Goal: Use online tool/utility: Utilize a website feature to perform a specific function

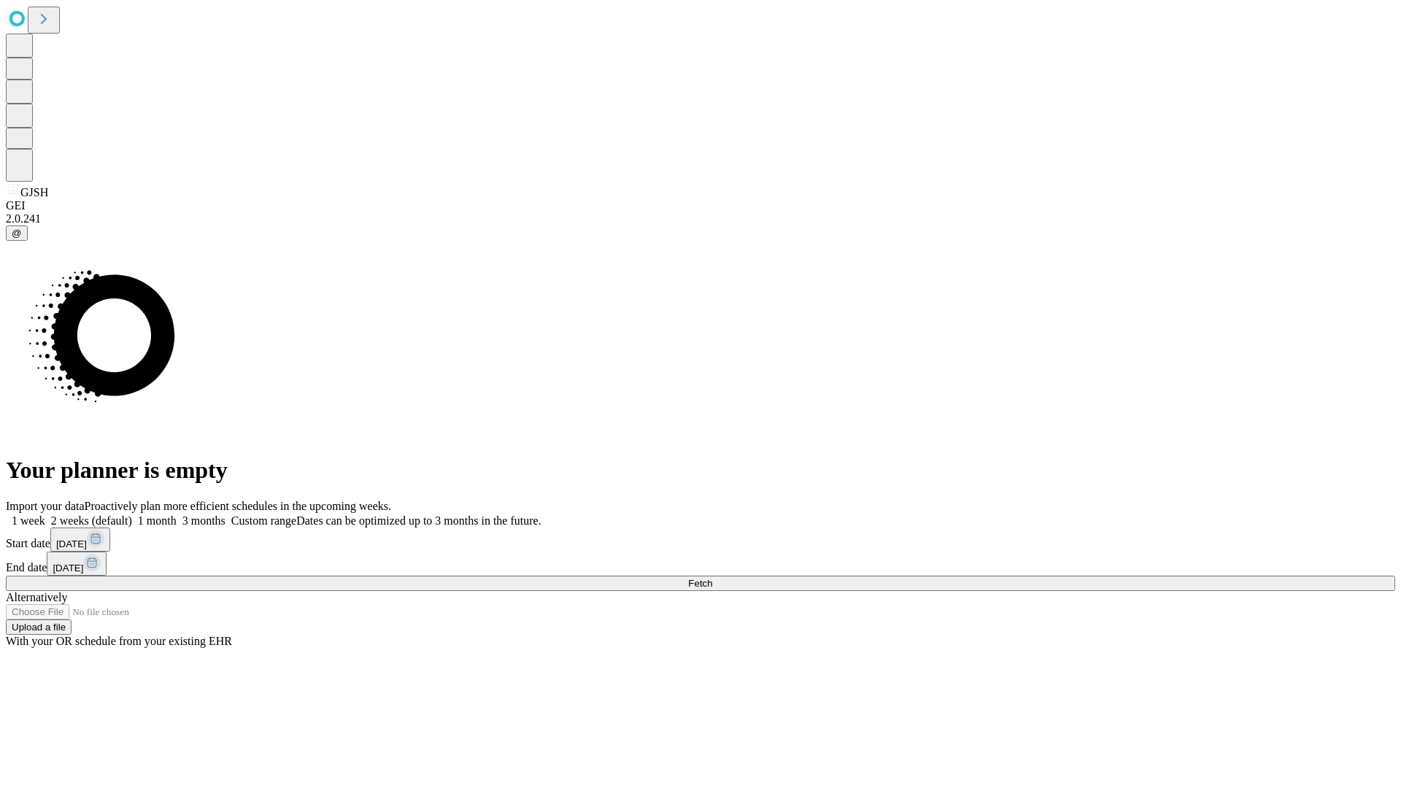
click at [712, 578] on span "Fetch" at bounding box center [700, 583] width 24 height 11
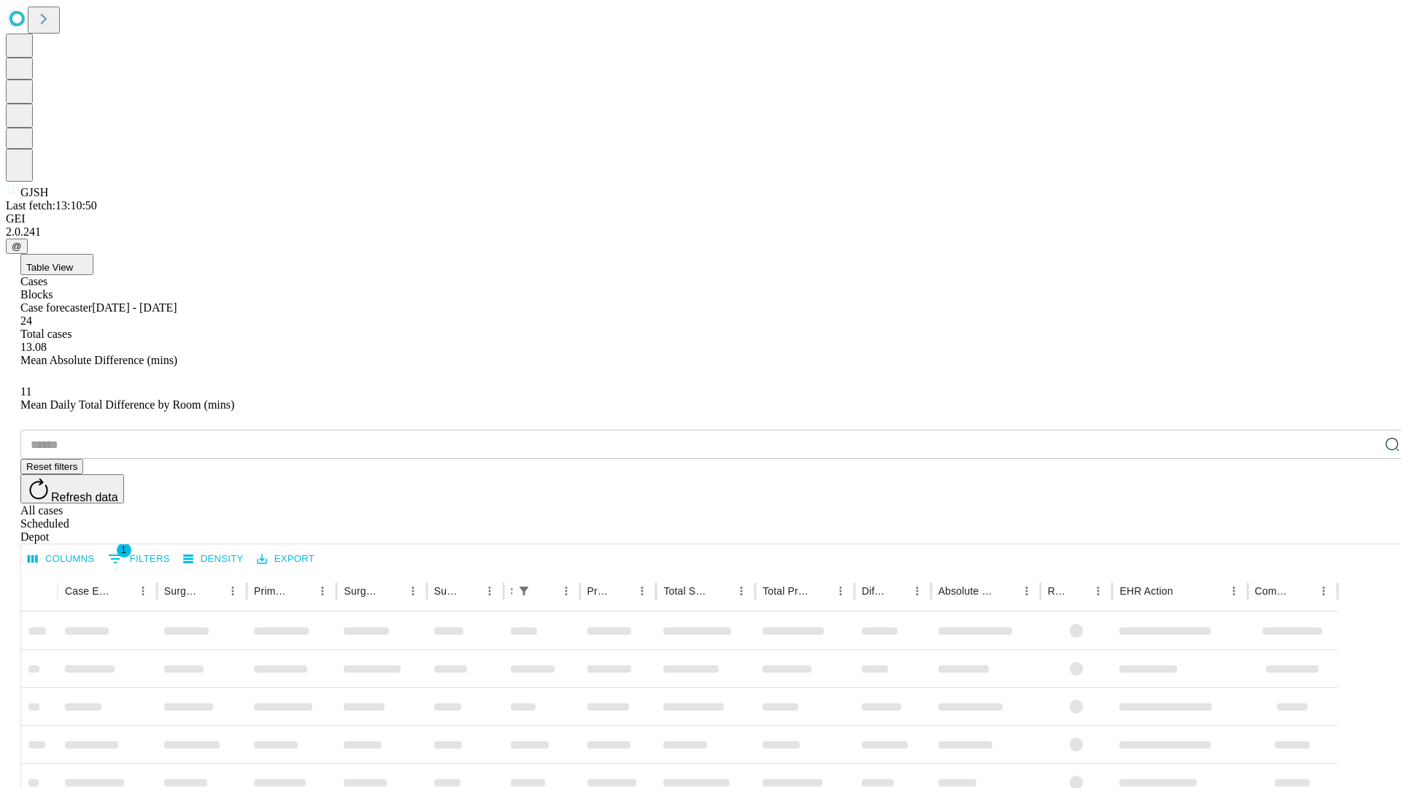
click at [73, 262] on span "Table View" at bounding box center [49, 267] width 47 height 11
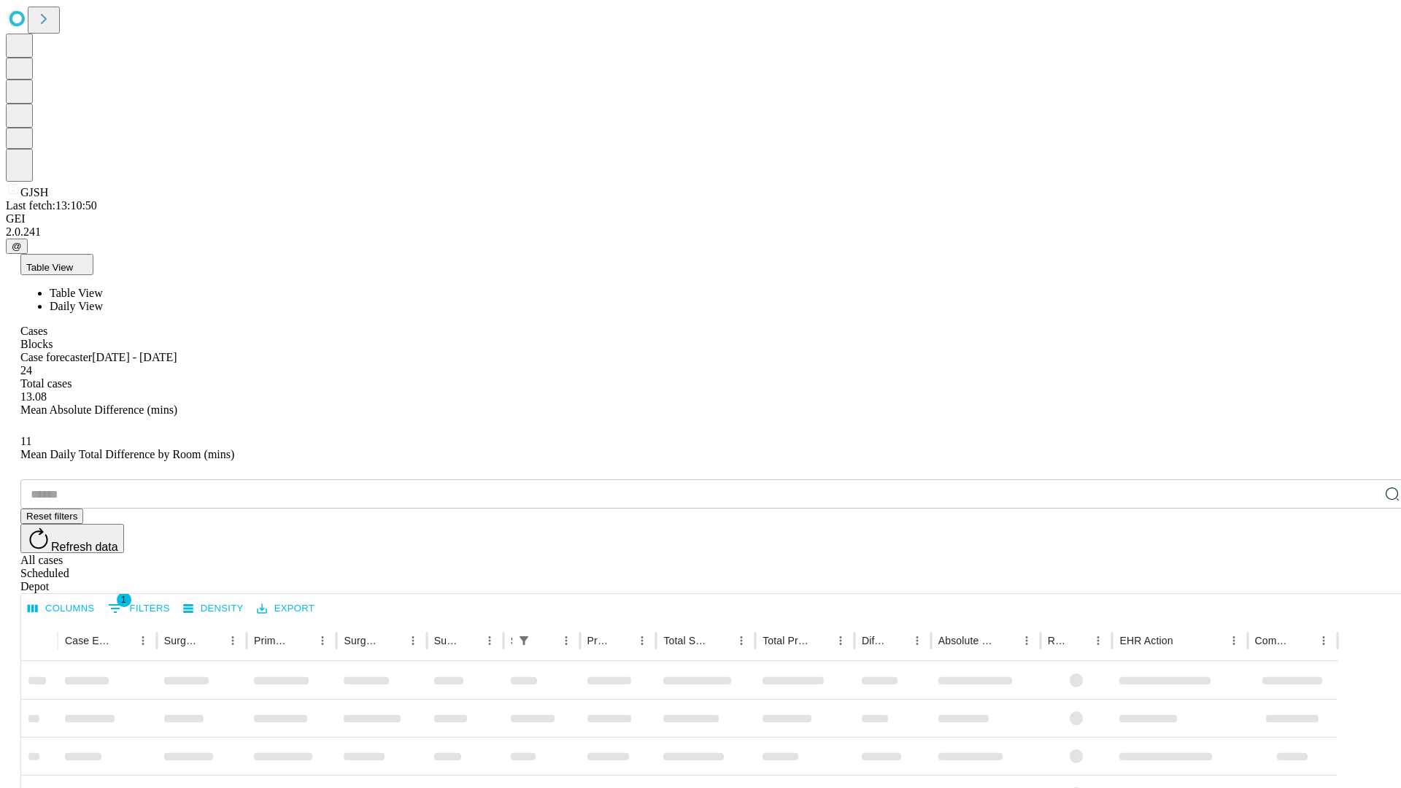
click at [103, 300] on span "Daily View" at bounding box center [76, 306] width 53 height 12
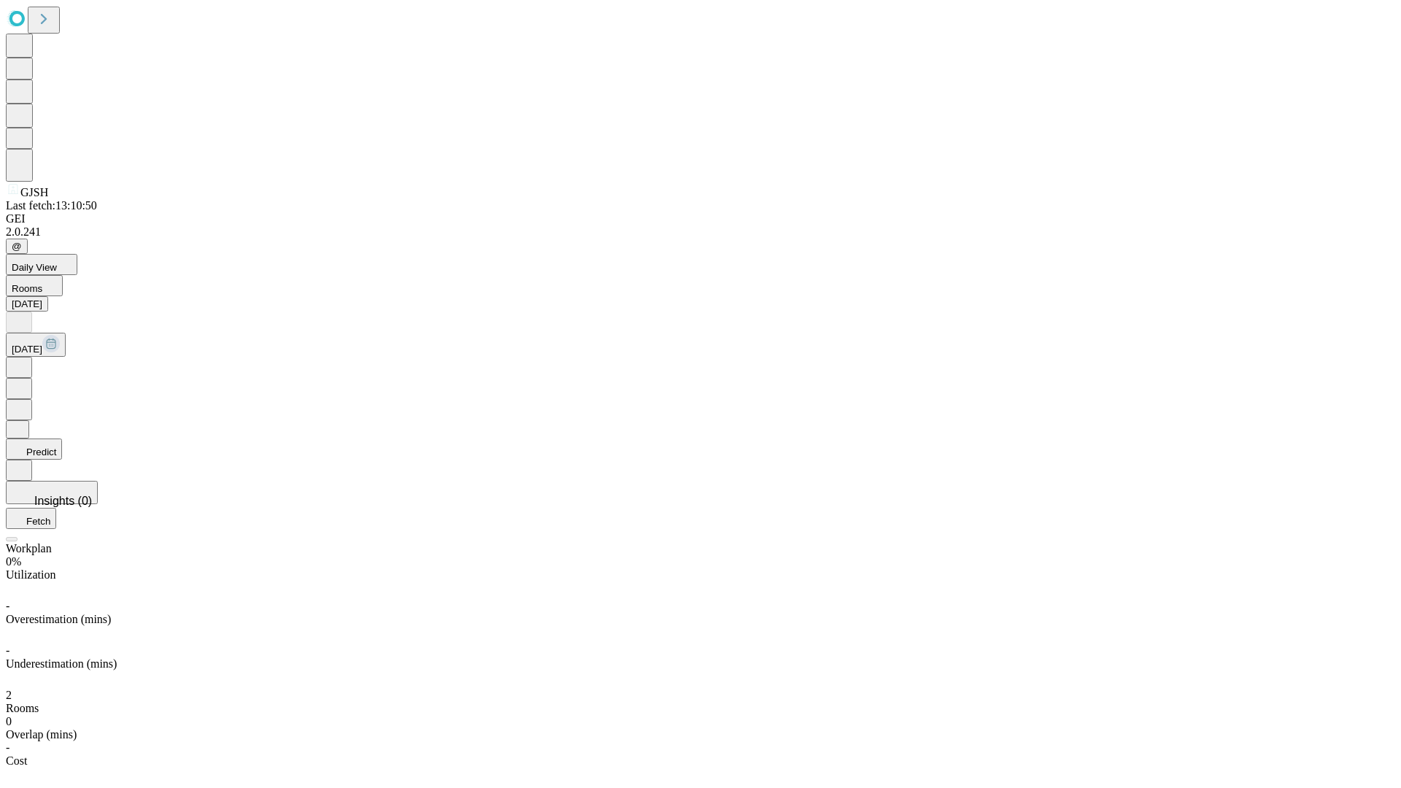
click at [62, 438] on button "Predict" at bounding box center [34, 448] width 56 height 21
